Goal: Find specific page/section: Find specific page/section

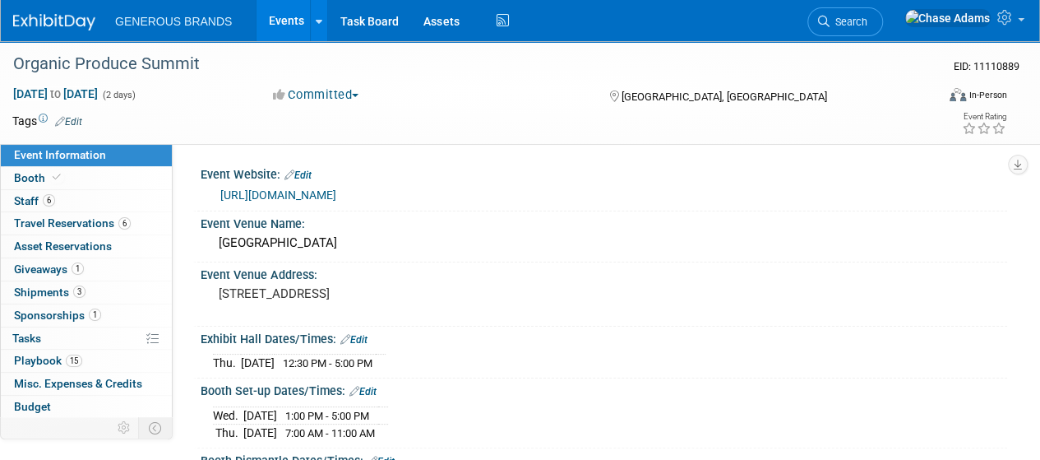
click at [57, 26] on img at bounding box center [54, 22] width 82 height 16
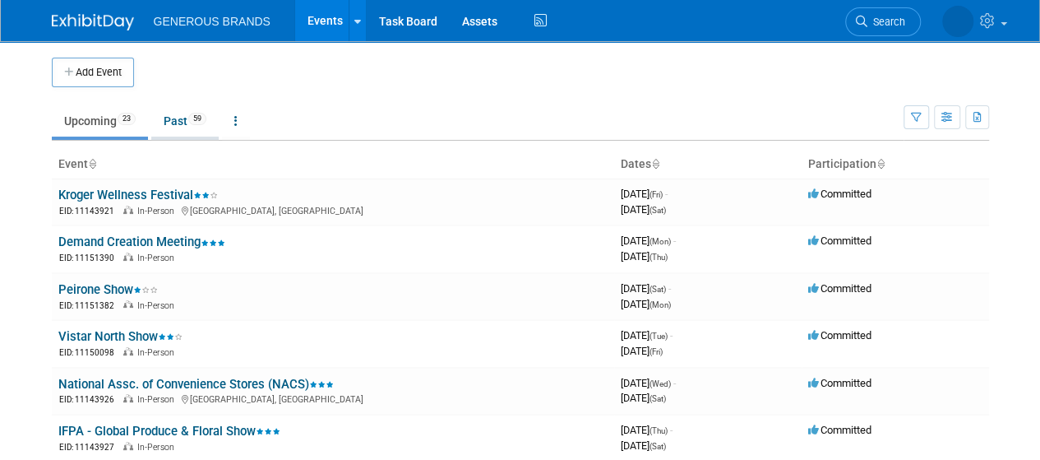
click at [179, 129] on link "Past 59" at bounding box center [184, 120] width 67 height 31
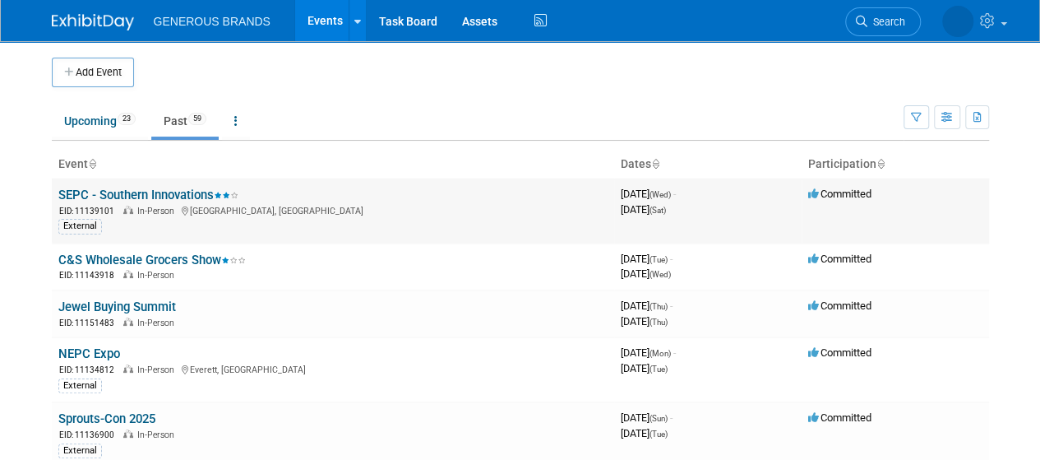
click at [160, 196] on link "SEPC - Southern Innovations" at bounding box center [148, 194] width 180 height 15
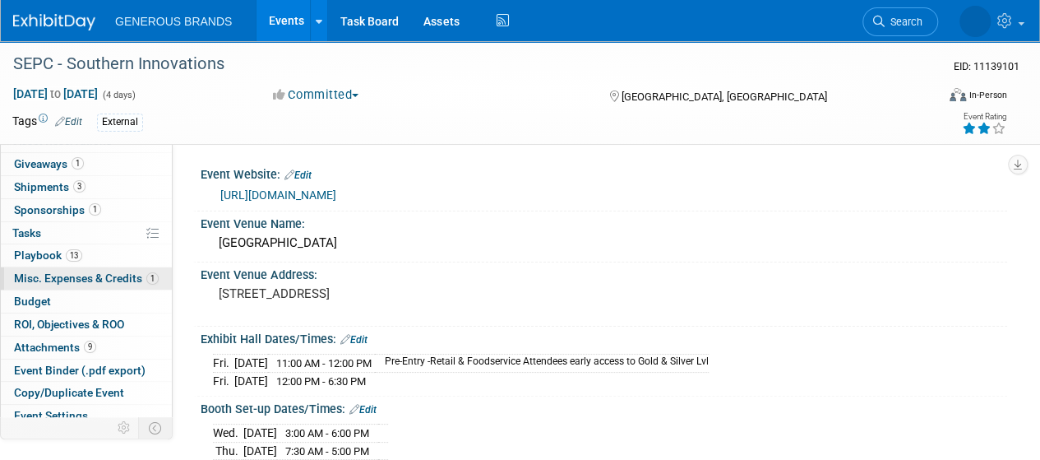
scroll to position [156, 0]
